Goal: Check status: Check status

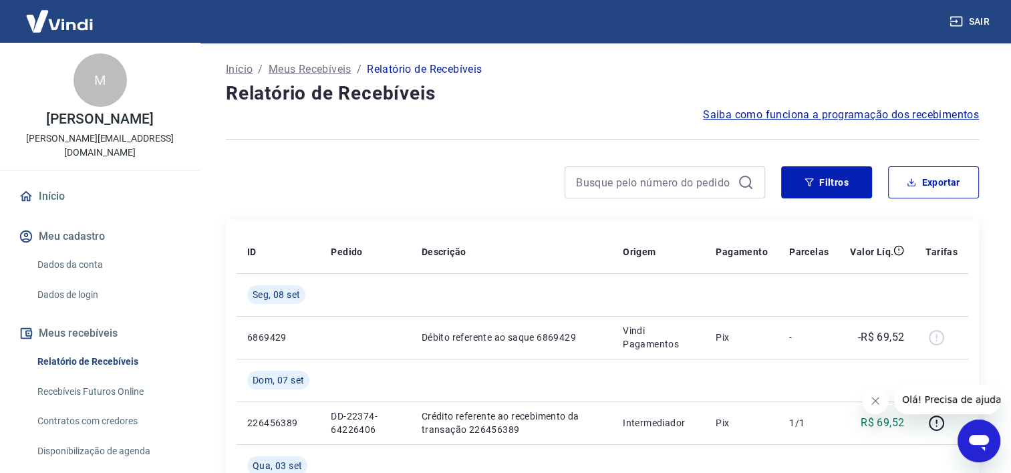
click at [326, 67] on p "Meus Recebíveis" at bounding box center [310, 69] width 83 height 16
click at [950, 116] on span "Saiba como funciona a programação dos recebimentos" at bounding box center [841, 115] width 276 height 16
click at [233, 69] on p "Início" at bounding box center [239, 69] width 27 height 16
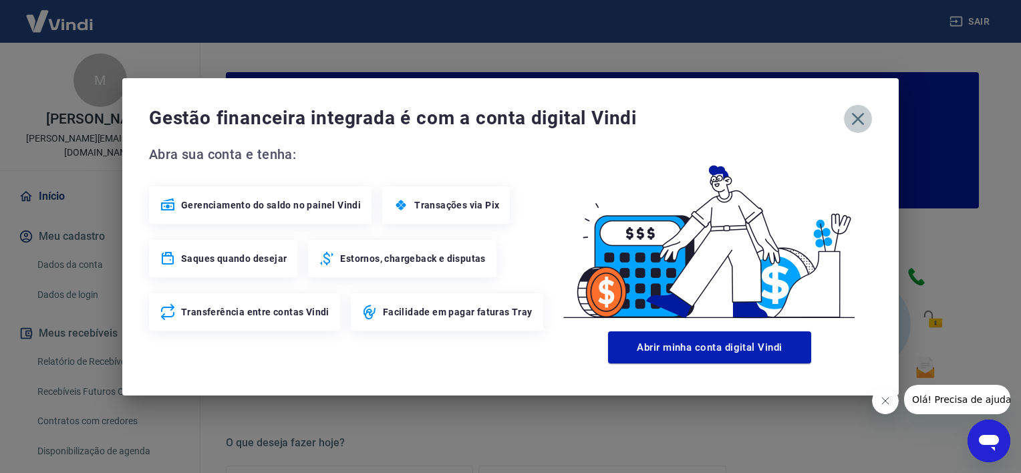
click at [855, 112] on icon "button" at bounding box center [857, 118] width 21 height 21
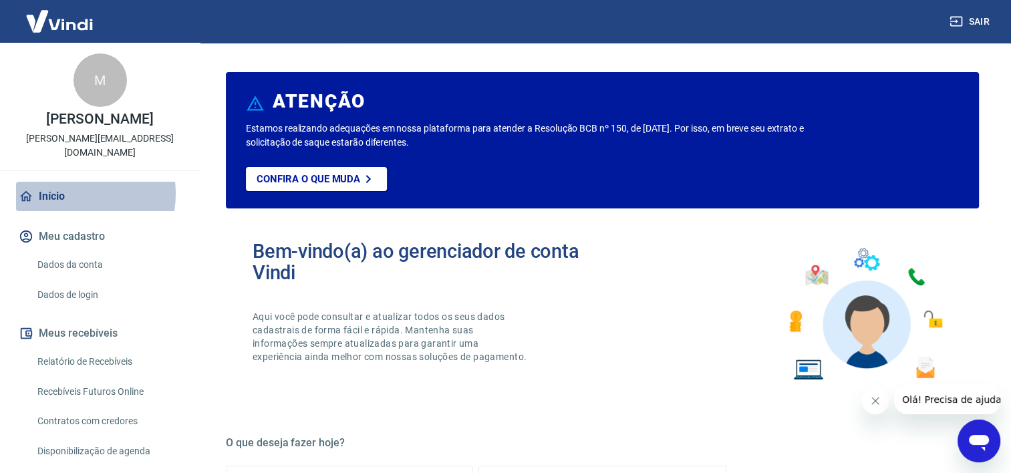
click at [65, 182] on link "Início" at bounding box center [100, 196] width 168 height 29
click at [131, 348] on link "Relatório de Recebíveis" at bounding box center [108, 361] width 152 height 27
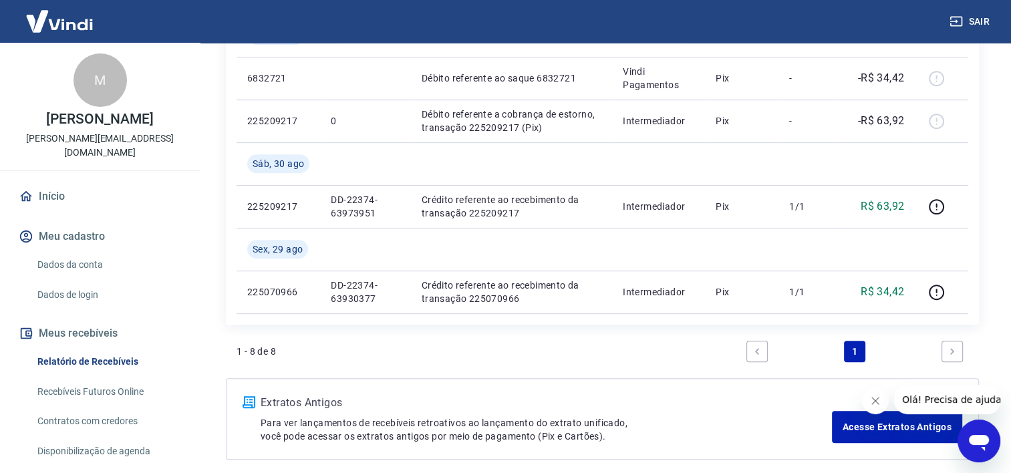
scroll to position [660, 0]
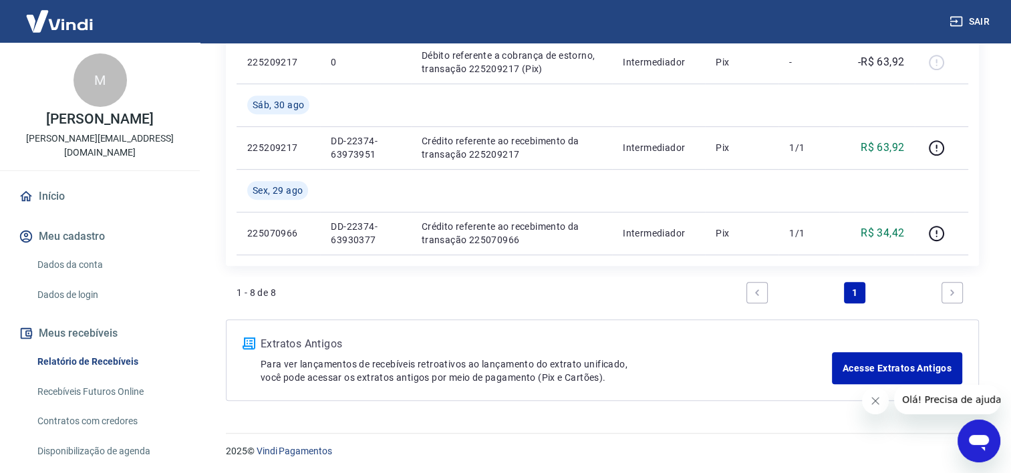
click at [952, 289] on icon "Next page" at bounding box center [952, 292] width 9 height 9
